Goal: Task Accomplishment & Management: Complete application form

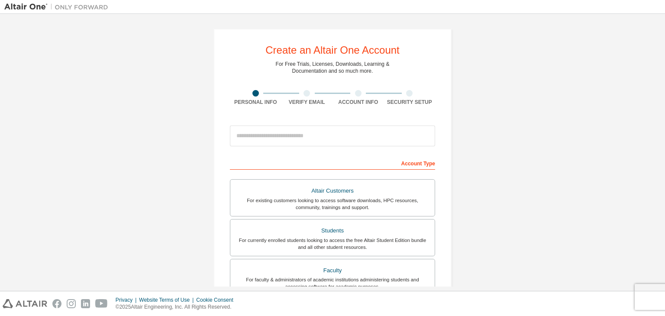
click at [306, 161] on div "Account Type" at bounding box center [332, 163] width 205 height 14
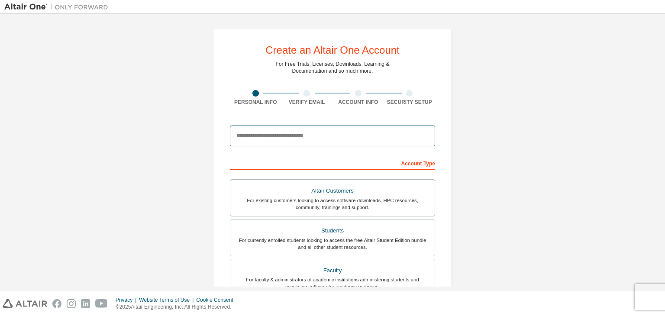
click at [332, 135] on input "email" at bounding box center [332, 135] width 205 height 21
type input "**********"
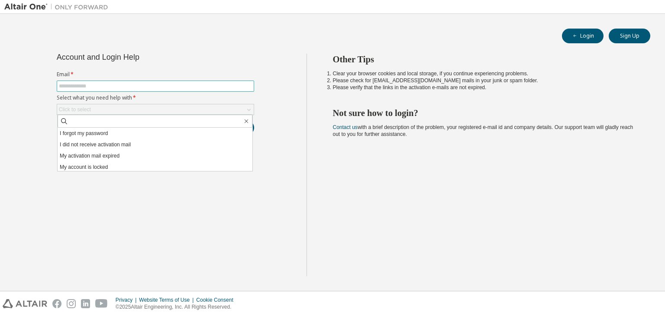
click at [109, 87] on input "text" at bounding box center [155, 86] width 193 height 7
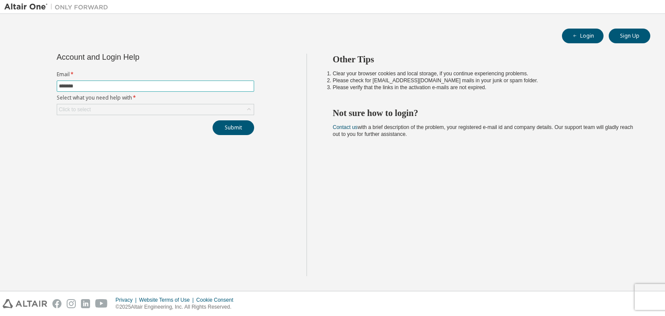
type input "**********"
click at [119, 110] on div "Click to select" at bounding box center [155, 109] width 196 height 10
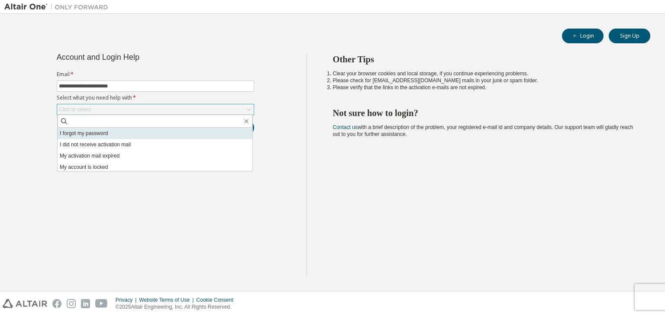
click at [95, 135] on li "I forgot my password" at bounding box center [155, 133] width 195 height 11
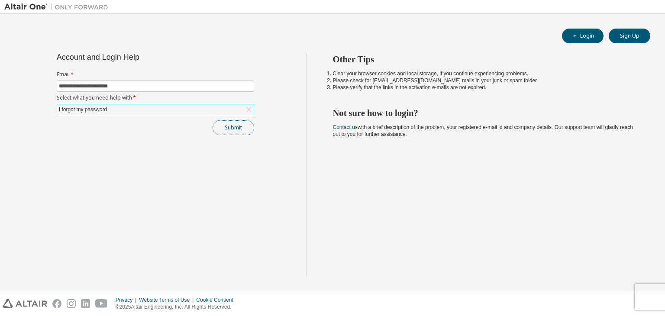
click at [229, 129] on button "Submit" at bounding box center [233, 127] width 42 height 15
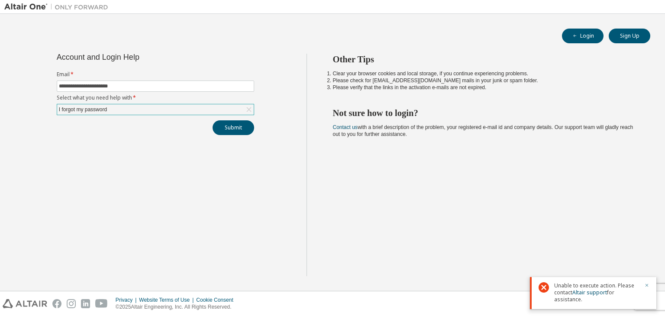
click at [647, 284] on icon "button" at bounding box center [646, 285] width 5 height 5
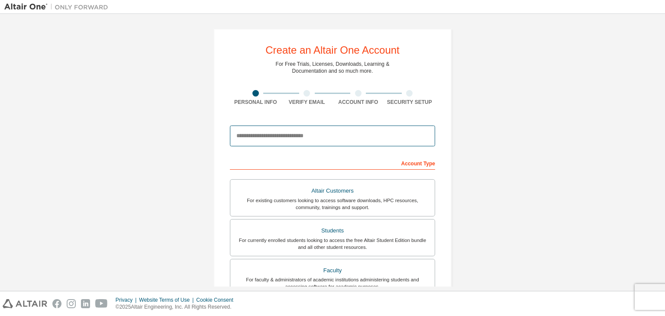
click at [271, 139] on input "email" at bounding box center [332, 135] width 205 height 21
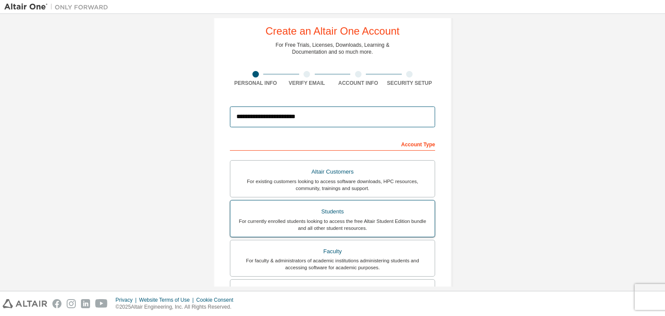
scroll to position [21, 0]
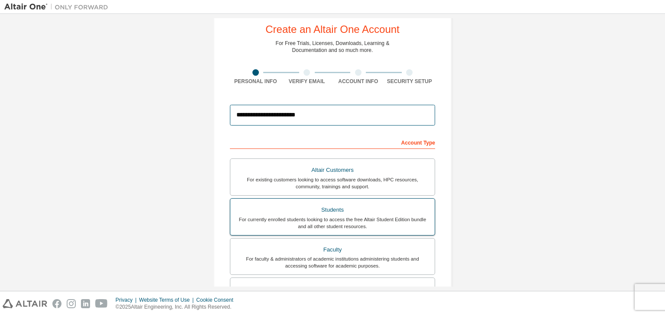
type input "**********"
click at [344, 216] on div "For currently enrolled students looking to access the free Altair Student Editi…" at bounding box center [332, 223] width 194 height 14
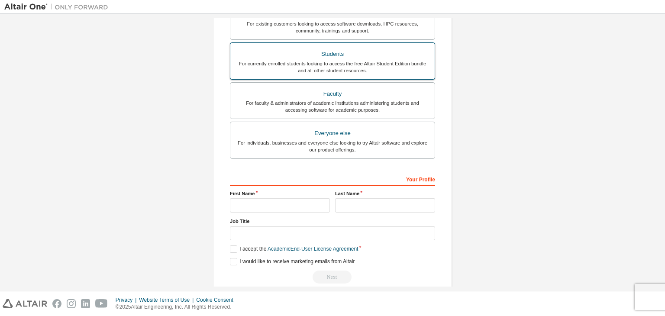
scroll to position [177, 0]
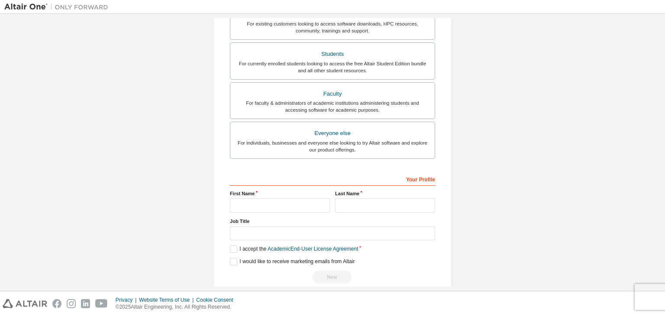
click at [326, 175] on div "Your Profile" at bounding box center [332, 179] width 205 height 14
click at [292, 179] on div "Your Profile" at bounding box center [332, 179] width 205 height 14
click at [249, 203] on input "text" at bounding box center [280, 205] width 100 height 14
type input "******"
type input "*****"
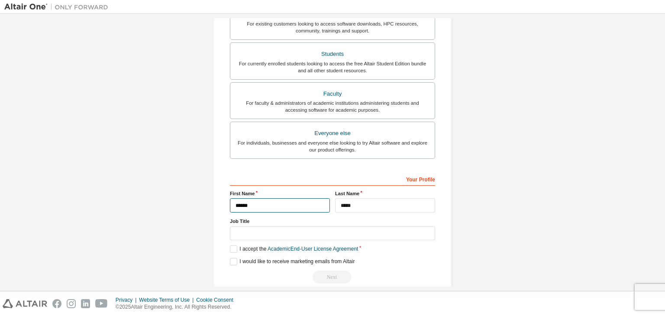
scroll to position [188, 0]
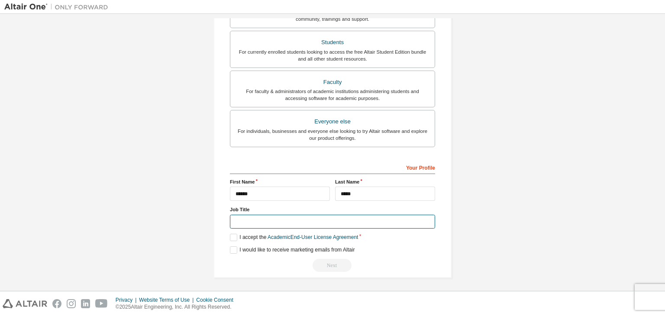
click at [270, 216] on input "text" at bounding box center [332, 222] width 205 height 14
type input "*******"
click at [230, 236] on label "I accept the Academic End-User License Agreement" at bounding box center [294, 237] width 128 height 7
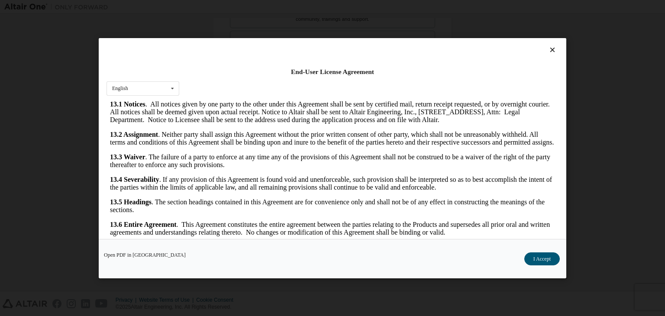
scroll to position [14, 0]
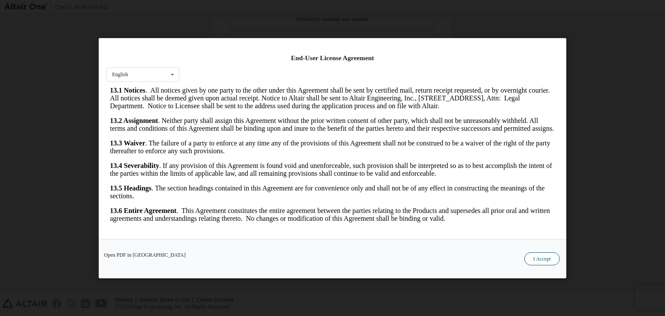
click at [537, 252] on button "I Accept" at bounding box center [541, 258] width 35 height 13
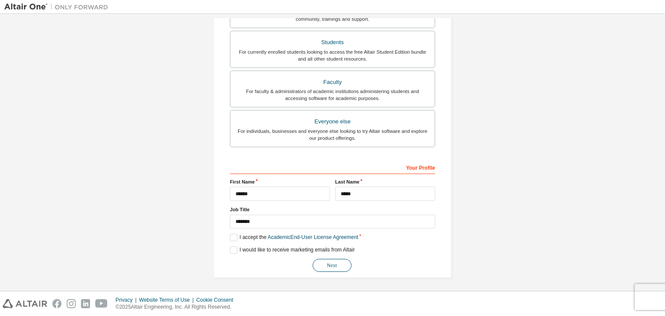
click at [329, 262] on button "Next" at bounding box center [331, 265] width 39 height 13
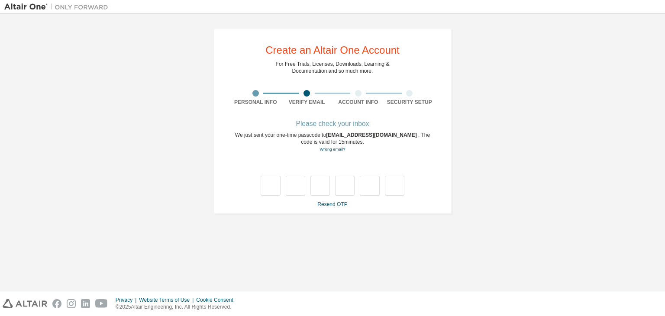
type input "*"
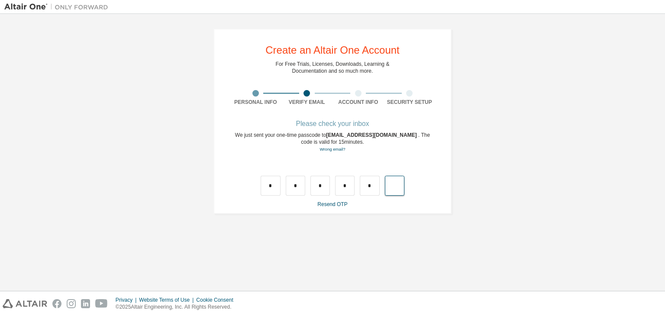
type input "*"
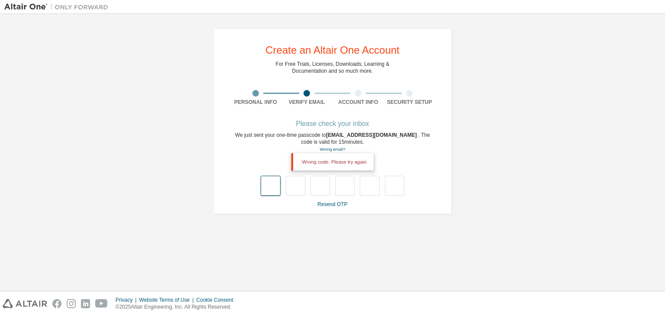
click at [270, 187] on input "text" at bounding box center [269, 186] width 19 height 20
type input "*"
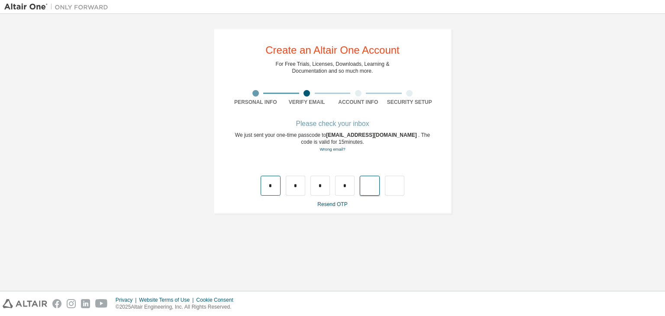
type input "*"
